Goal: Information Seeking & Learning: Learn about a topic

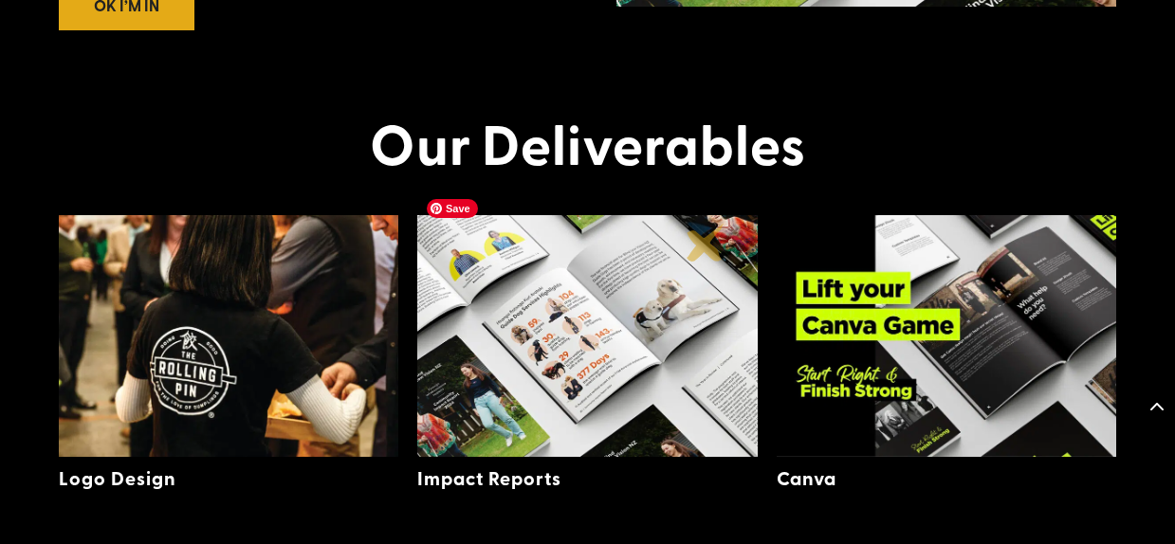
scroll to position [2897, 0]
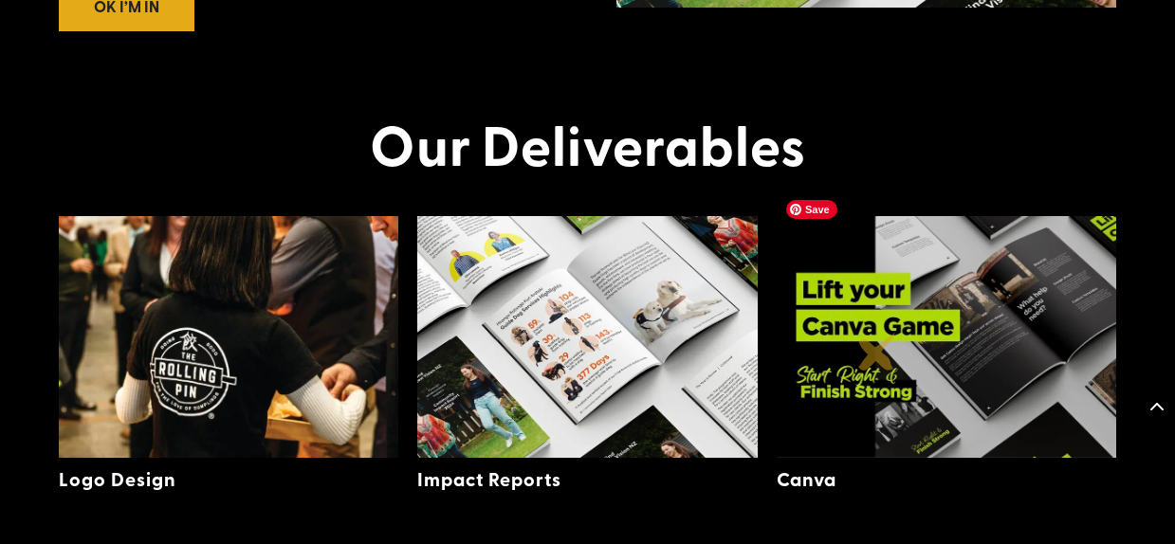
click at [877, 352] on img at bounding box center [947, 337] width 340 height 242
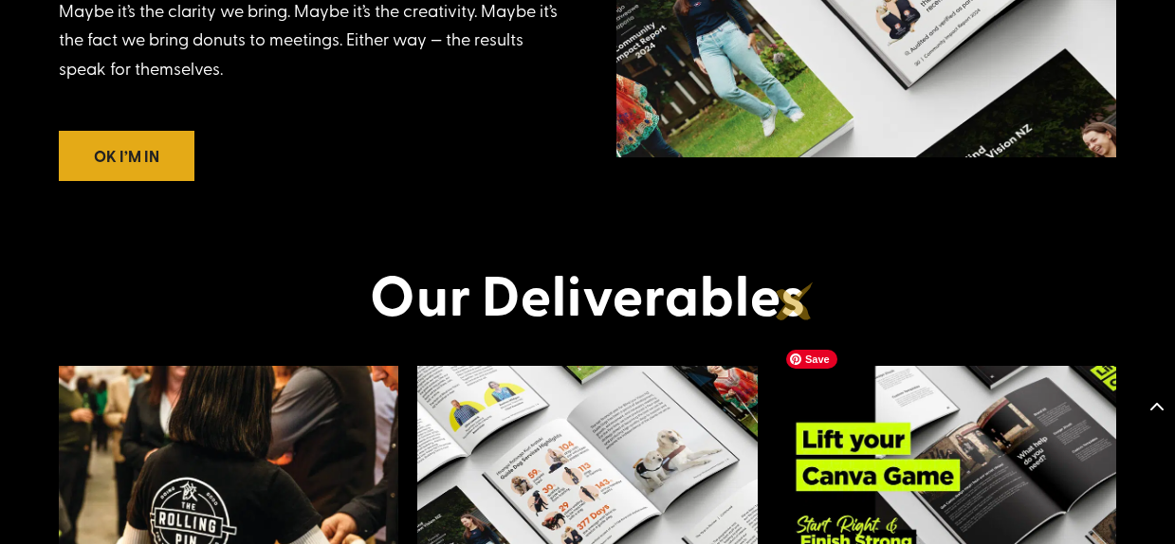
scroll to position [2937, 0]
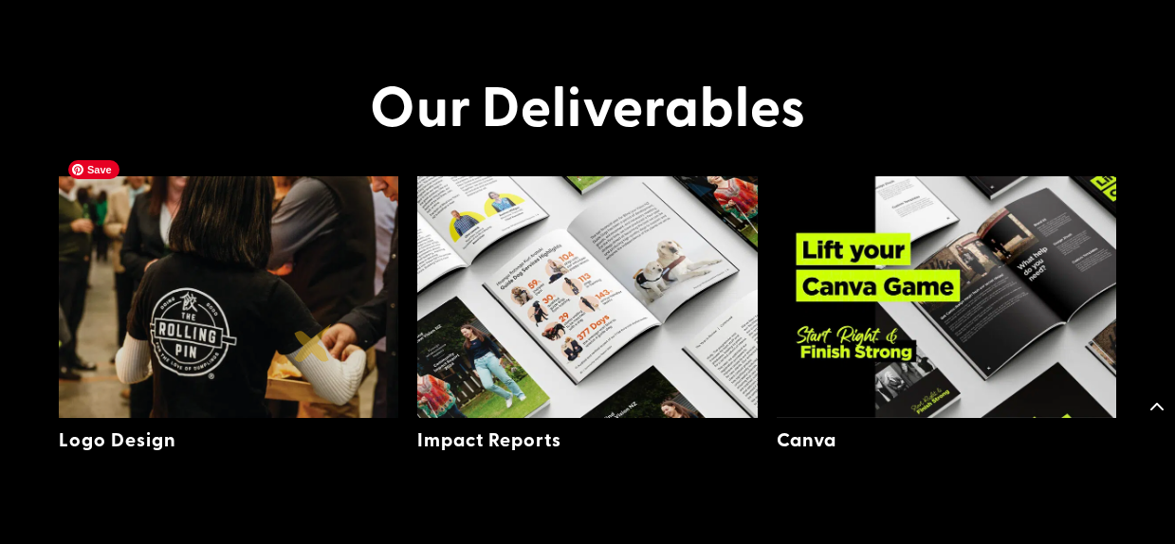
click at [313, 343] on img at bounding box center [229, 297] width 340 height 242
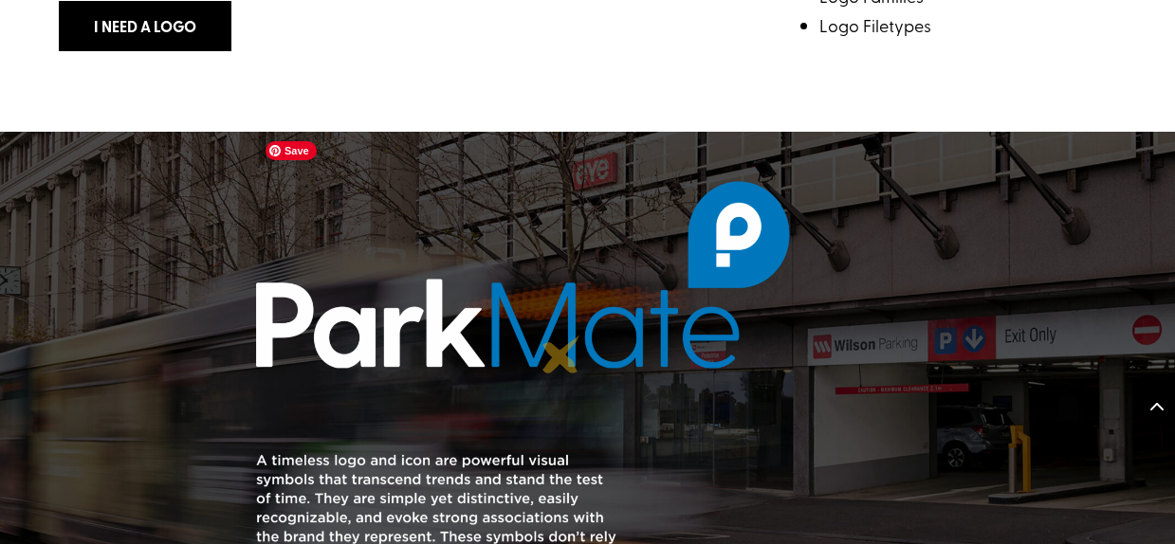
scroll to position [789, 0]
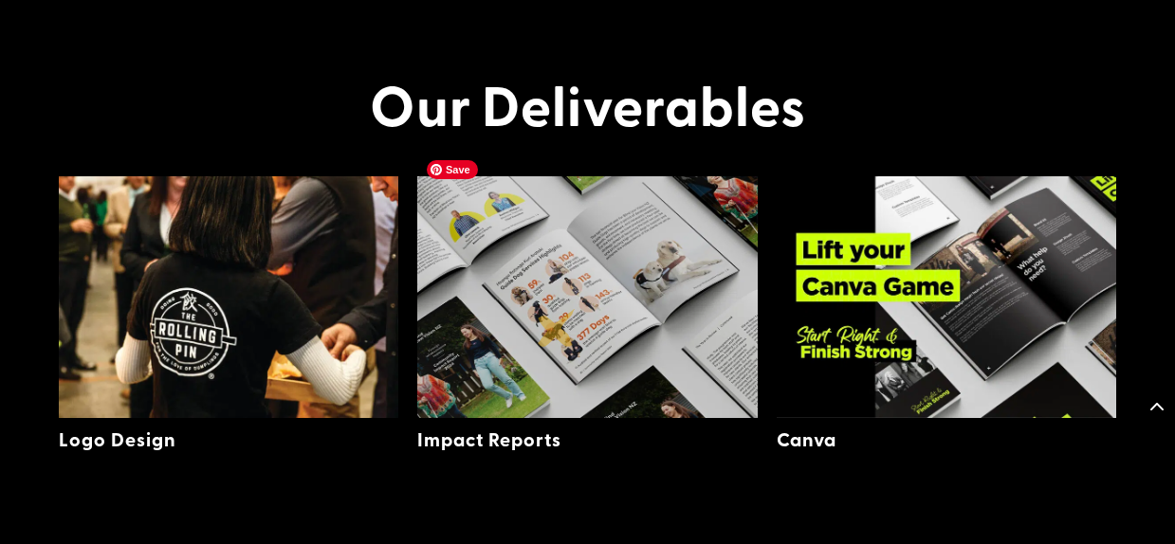
click at [557, 328] on img at bounding box center [587, 297] width 340 height 242
